Goal: Task Accomplishment & Management: Manage account settings

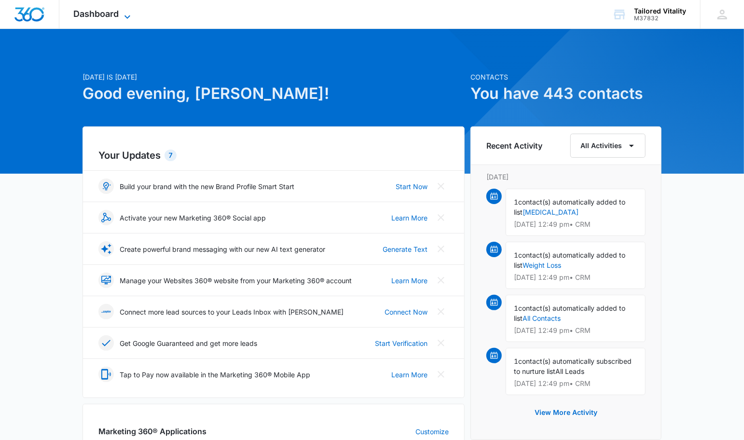
click at [117, 9] on span "Dashboard" at bounding box center [96, 14] width 45 height 10
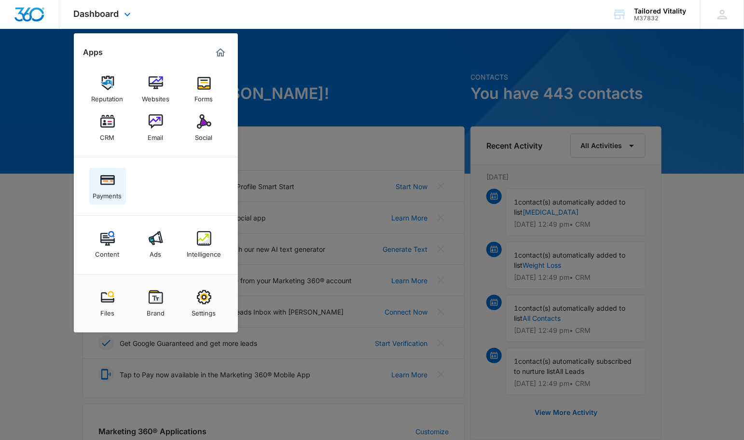
click at [103, 185] on img at bounding box center [107, 180] width 14 height 14
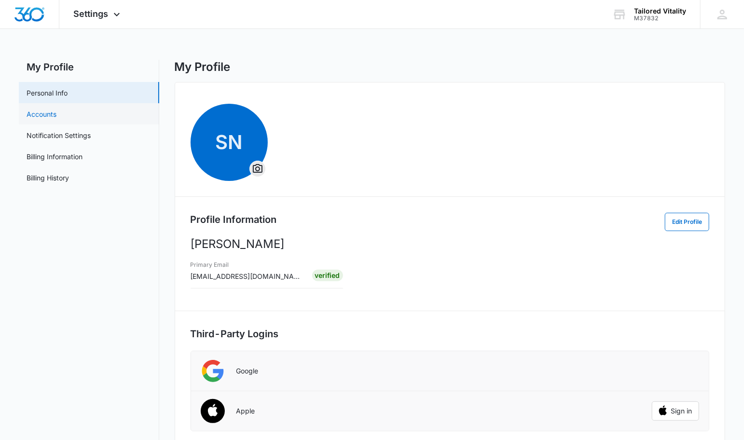
click at [45, 116] on link "Accounts" at bounding box center [42, 114] width 30 height 10
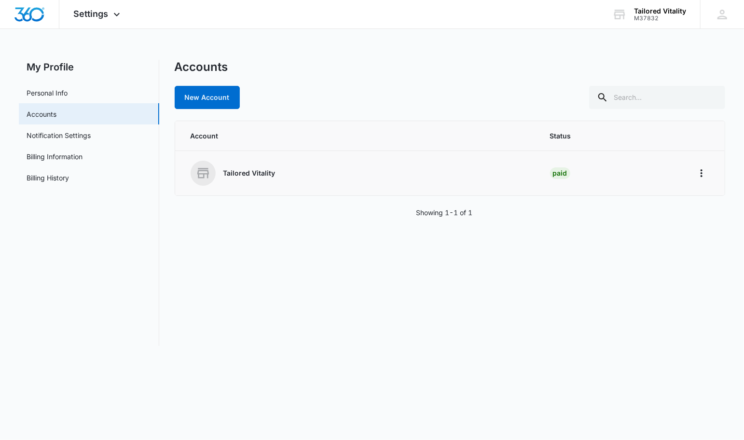
click at [239, 175] on p "Tailored Vitality" at bounding box center [249, 173] width 52 height 10
click at [710, 172] on td at bounding box center [703, 173] width 42 height 45
click at [705, 173] on icon "Home" at bounding box center [702, 173] width 12 height 12
click at [52, 140] on link "Notification Settings" at bounding box center [59, 135] width 64 height 10
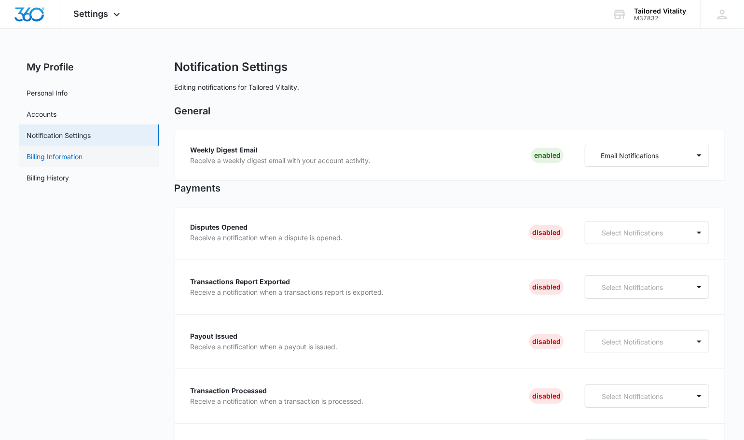
click at [71, 162] on link "Billing Information" at bounding box center [55, 156] width 56 height 10
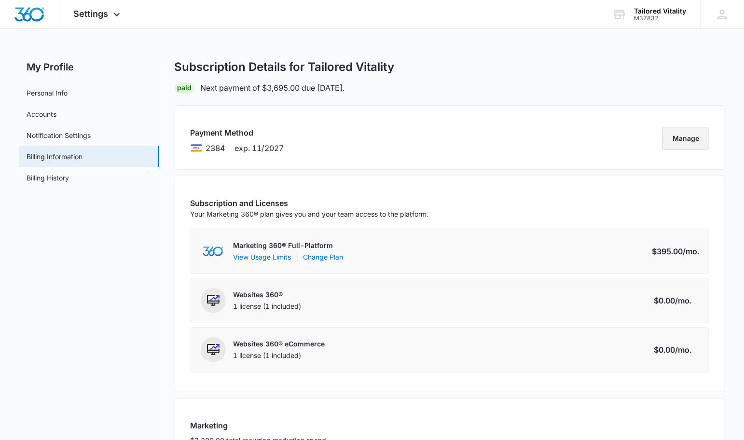
click at [696, 140] on button "Manage" at bounding box center [685, 138] width 47 height 23
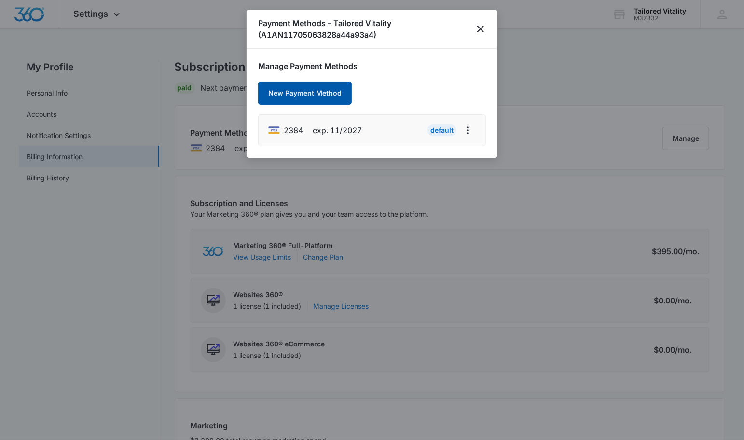
click at [312, 92] on button "New Payment Method" at bounding box center [305, 93] width 94 height 23
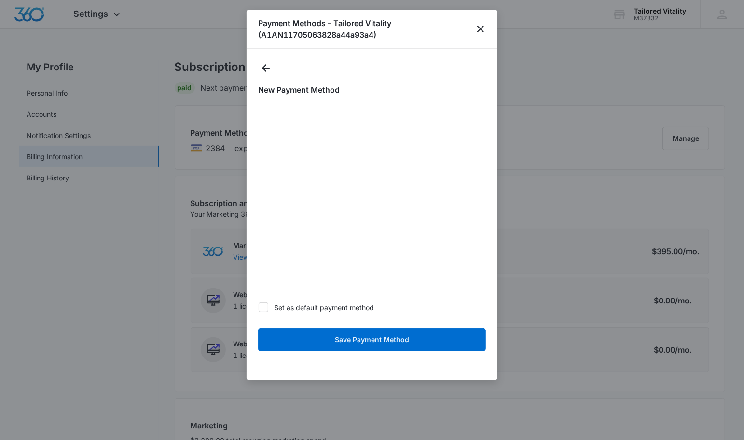
click at [262, 308] on icon at bounding box center [263, 307] width 6 height 4
click at [259, 308] on input "Set as default payment method" at bounding box center [258, 307] width 0 height 0
checkbox input "true"
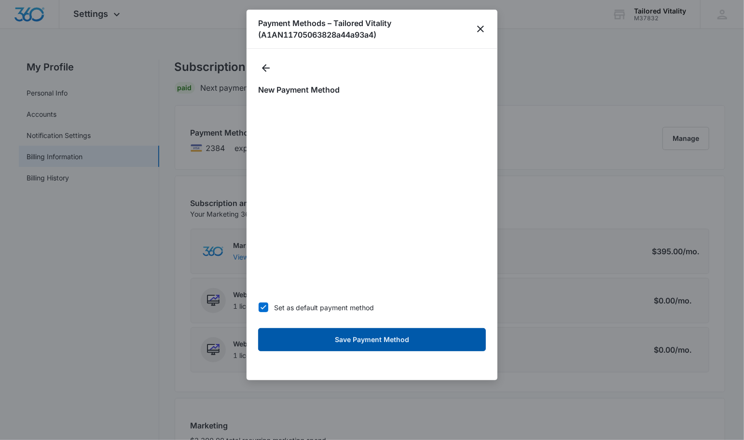
click at [336, 339] on button "Save Payment Method" at bounding box center [372, 339] width 228 height 23
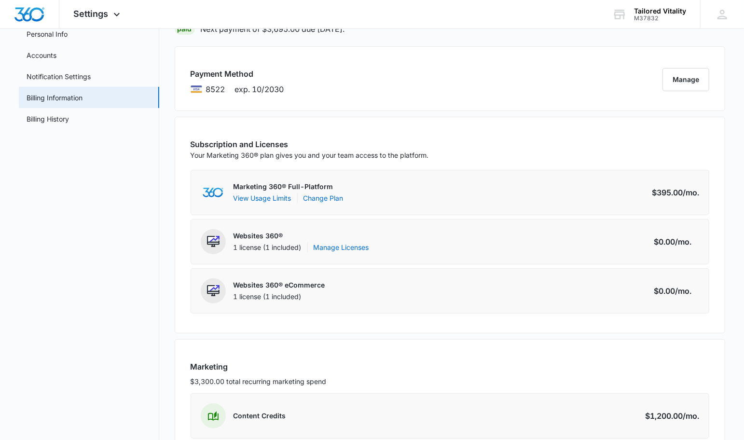
scroll to position [60, 0]
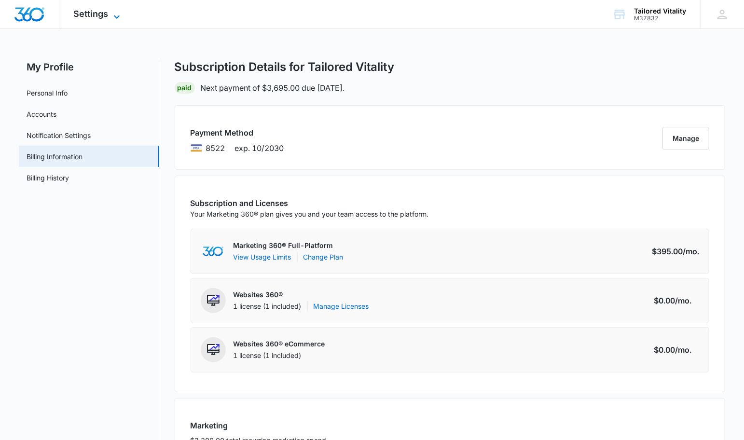
click at [98, 17] on span "Settings" at bounding box center [91, 14] width 35 height 10
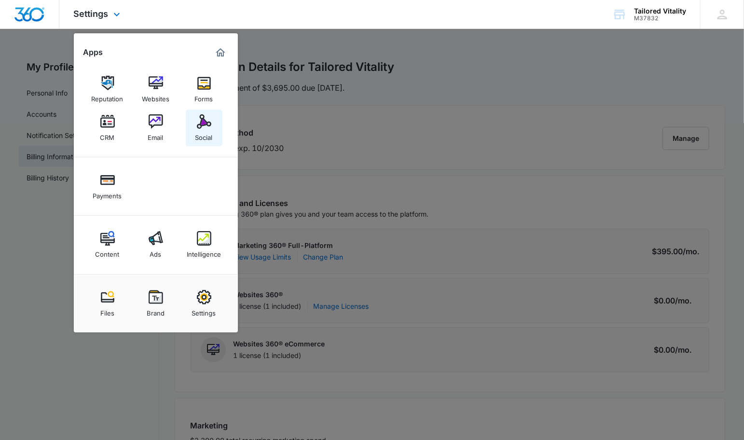
click at [202, 129] on div "Social" at bounding box center [203, 135] width 17 height 13
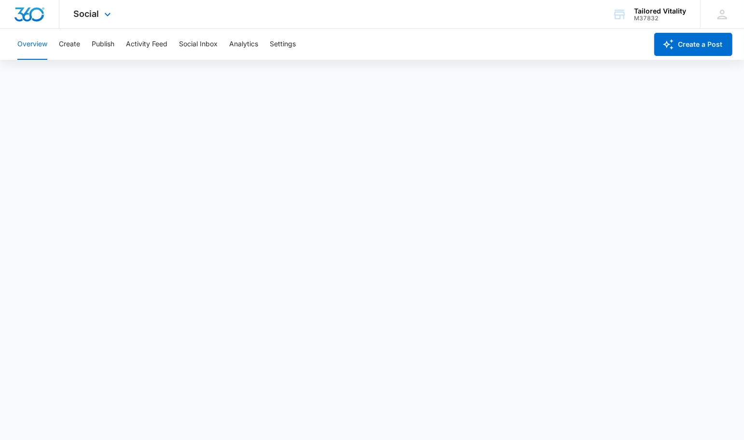
scroll to position [2, 0]
